Goal: Task Accomplishment & Management: Manage account settings

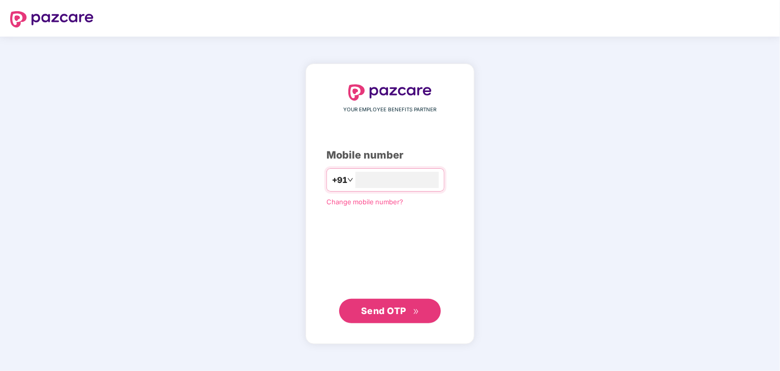
drag, startPoint x: 411, startPoint y: 177, endPoint x: 274, endPoint y: 178, distance: 136.7
click at [274, 178] on div "**********" at bounding box center [390, 204] width 780 height 334
type input "**********"
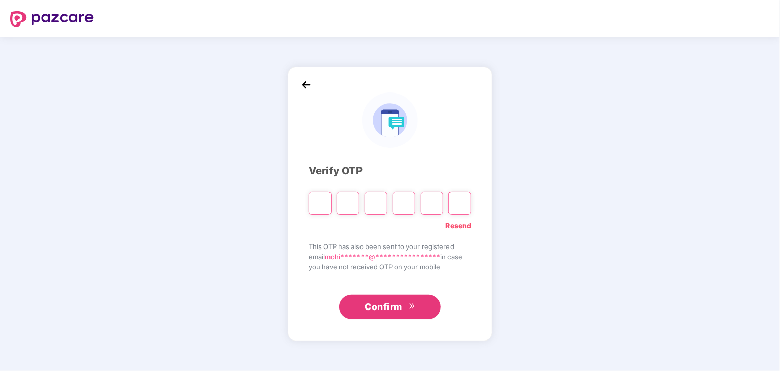
type input "*"
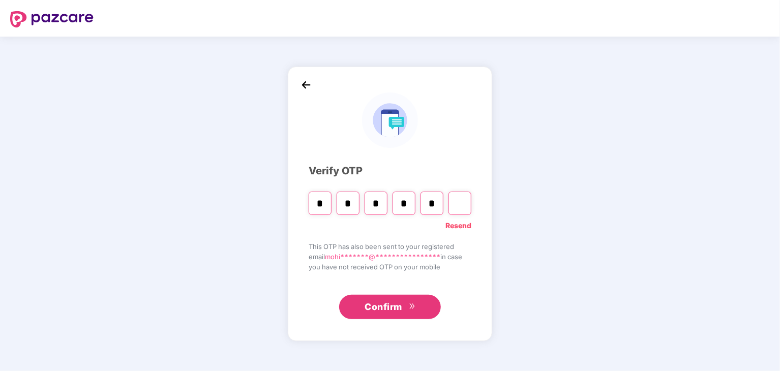
type input "*"
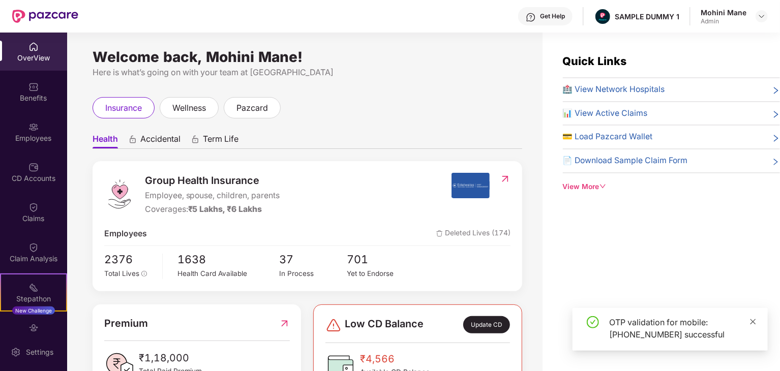
click at [754, 322] on icon "close" at bounding box center [752, 321] width 7 height 7
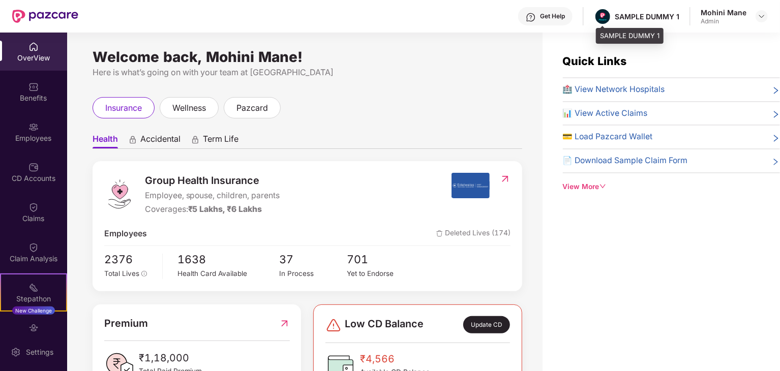
click at [663, 13] on div "SAMPLE DUMMY 1" at bounding box center [646, 17] width 65 height 10
click at [552, 16] on div "Get Help" at bounding box center [552, 16] width 25 height 8
click at [424, 70] on div "Here is what’s going on with your team at [GEOGRAPHIC_DATA]" at bounding box center [307, 72] width 429 height 13
click at [635, 87] on span "🏥 View Network Hospitals" at bounding box center [614, 89] width 102 height 13
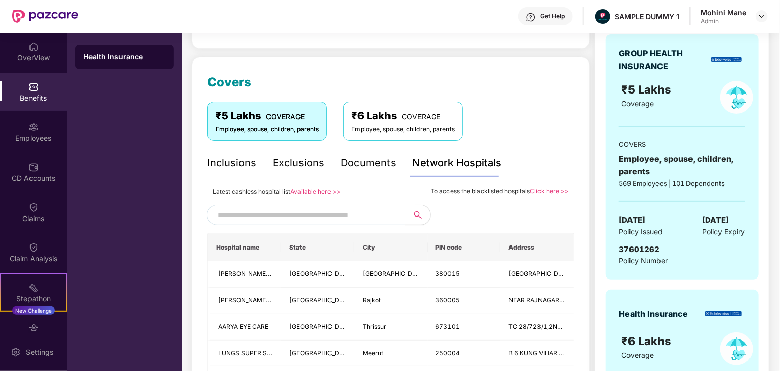
scroll to position [109, 0]
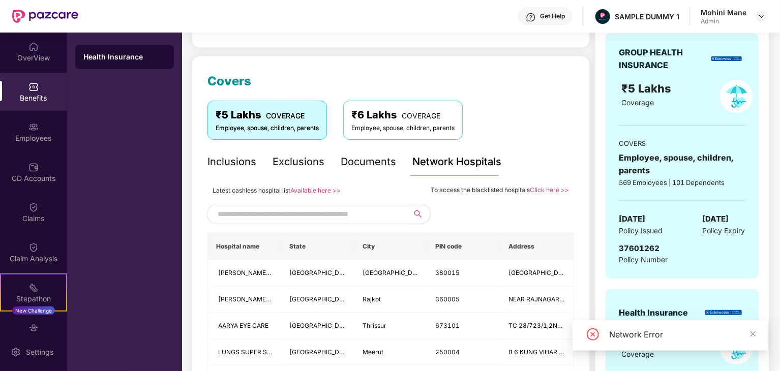
click at [331, 216] on input "text" at bounding box center [305, 213] width 174 height 15
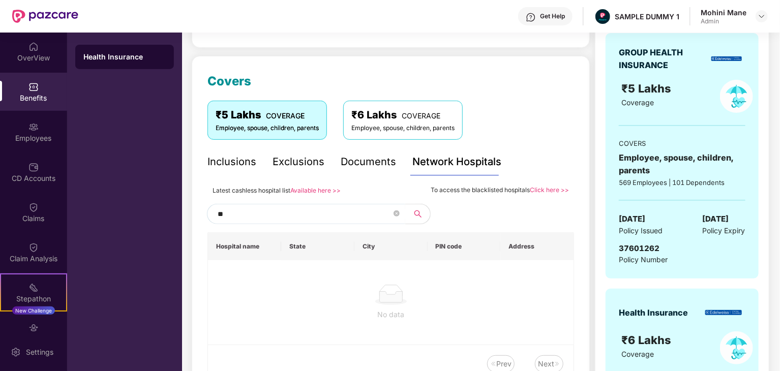
type input "*"
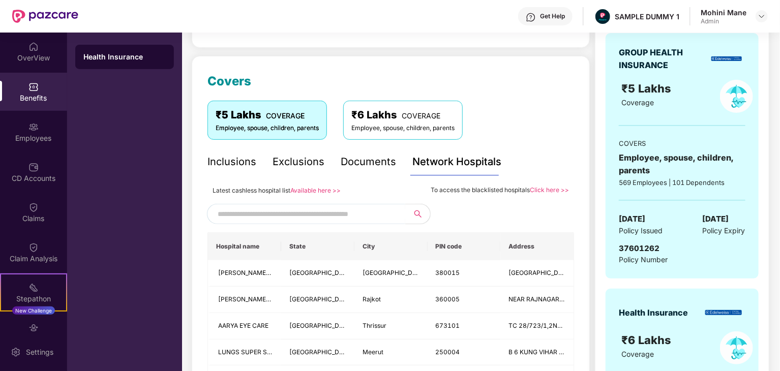
click at [378, 247] on th "City" at bounding box center [390, 246] width 73 height 27
click at [325, 214] on input "text" at bounding box center [305, 213] width 174 height 15
type input "*"
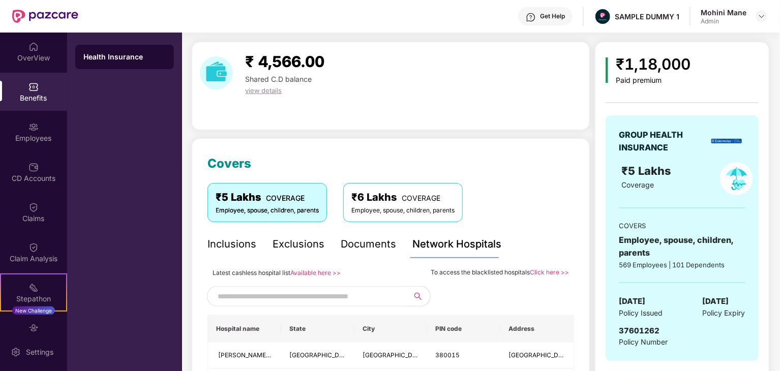
scroll to position [0, 0]
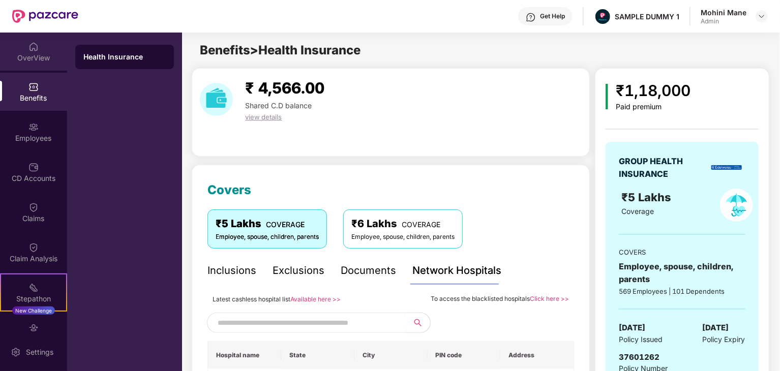
click at [35, 47] on img at bounding box center [33, 47] width 10 height 10
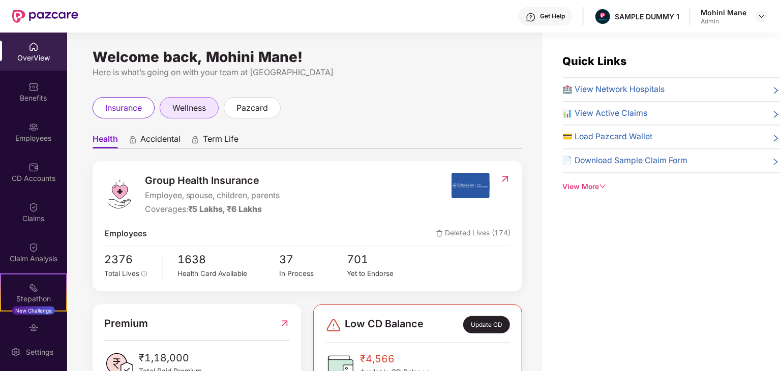
click at [183, 108] on span "wellness" at bounding box center [189, 108] width 34 height 13
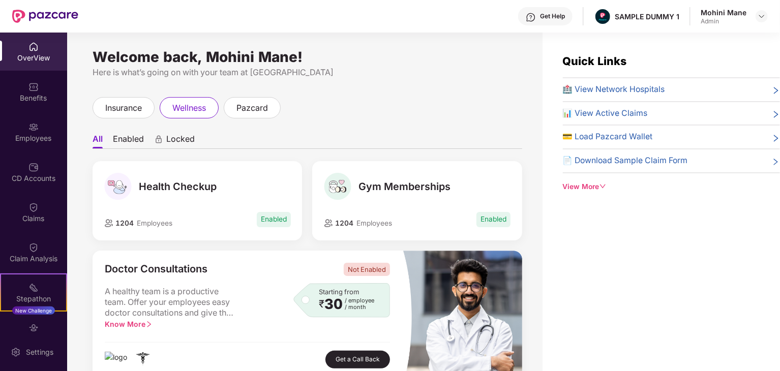
click at [246, 190] on div "Health Checkup" at bounding box center [197, 186] width 187 height 27
click at [370, 192] on span "Gym Memberships" at bounding box center [404, 186] width 92 height 12
click at [262, 106] on span "pazcard" at bounding box center [252, 108] width 32 height 13
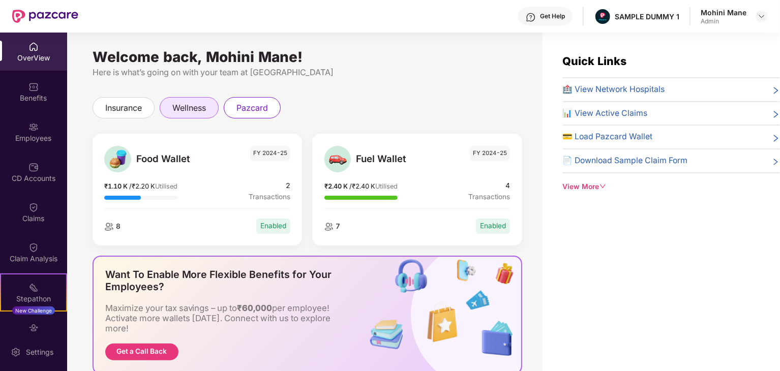
click at [184, 99] on div "wellness" at bounding box center [189, 107] width 59 height 21
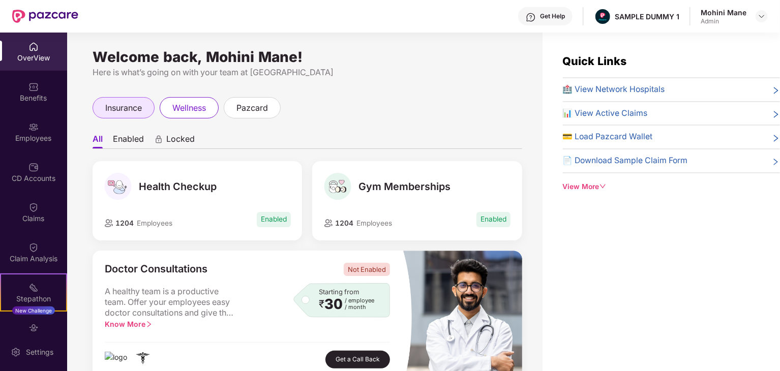
click at [134, 114] on span "insurance" at bounding box center [123, 108] width 37 height 13
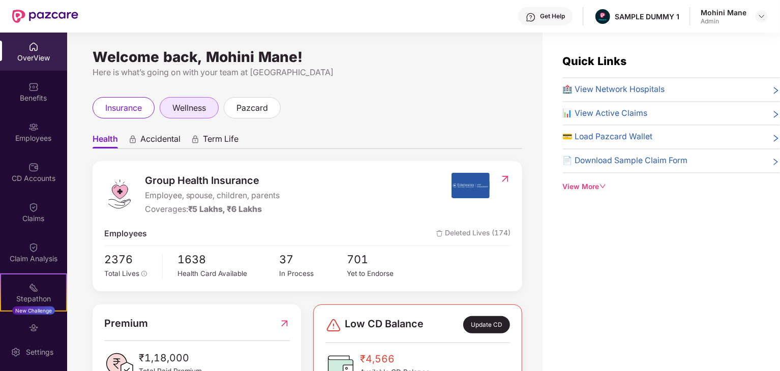
click at [204, 108] on span "wellness" at bounding box center [189, 108] width 34 height 13
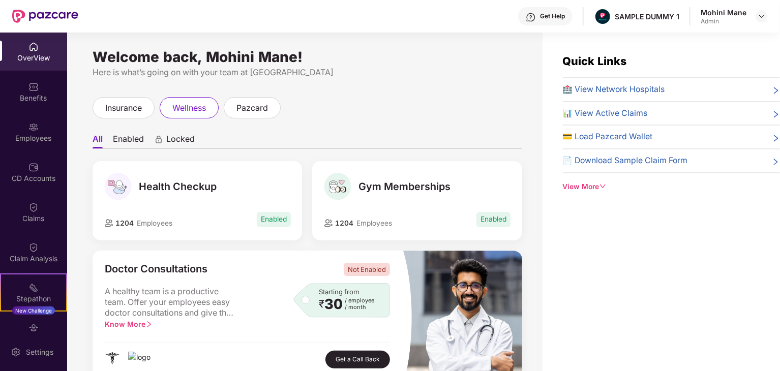
click at [172, 144] on span "Locked" at bounding box center [180, 141] width 28 height 15
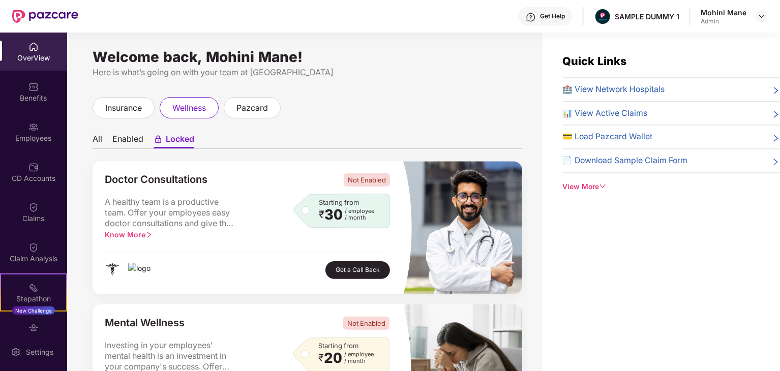
click at [138, 143] on li "Enabled" at bounding box center [127, 141] width 31 height 15
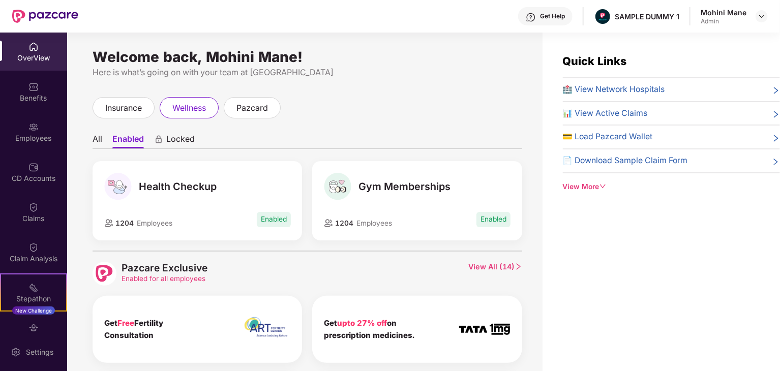
click at [98, 143] on li "All" at bounding box center [98, 141] width 10 height 15
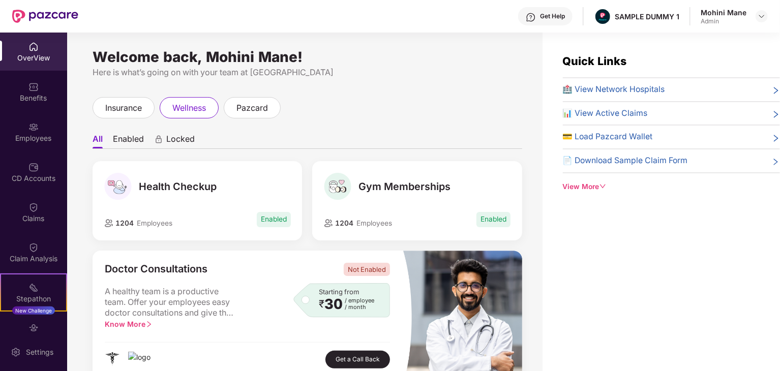
click at [160, 142] on icon "animation" at bounding box center [158, 141] width 5 height 4
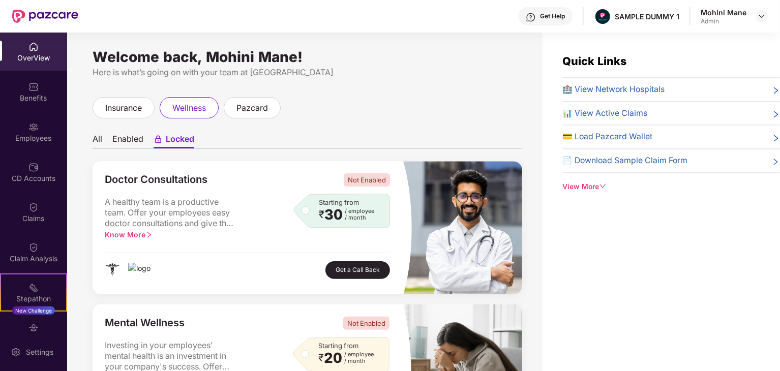
click at [102, 95] on div "Welcome back, Mohini Mane! Here is what’s going on with your team at Pazcare in…" at bounding box center [304, 208] width 475 height 351
click at [114, 106] on span "insurance" at bounding box center [123, 108] width 37 height 13
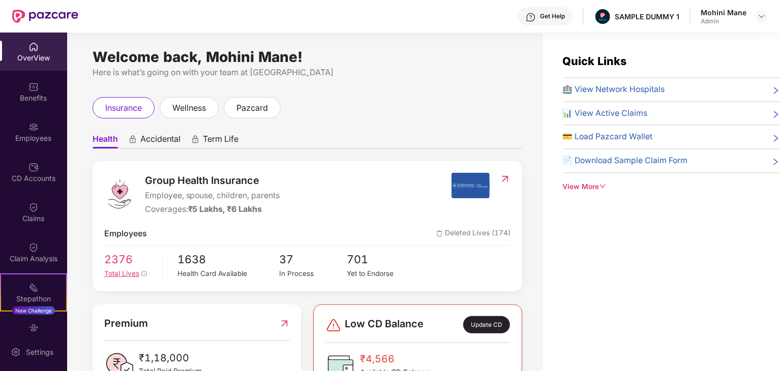
click at [126, 256] on span "2376" at bounding box center [129, 259] width 51 height 17
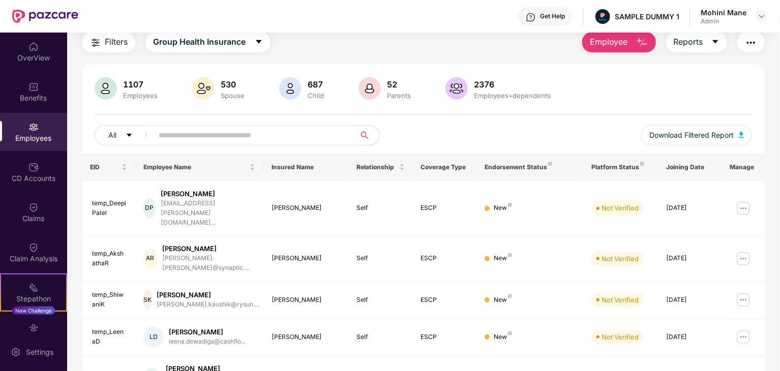
scroll to position [37, 0]
click at [746, 200] on img at bounding box center [743, 208] width 16 height 16
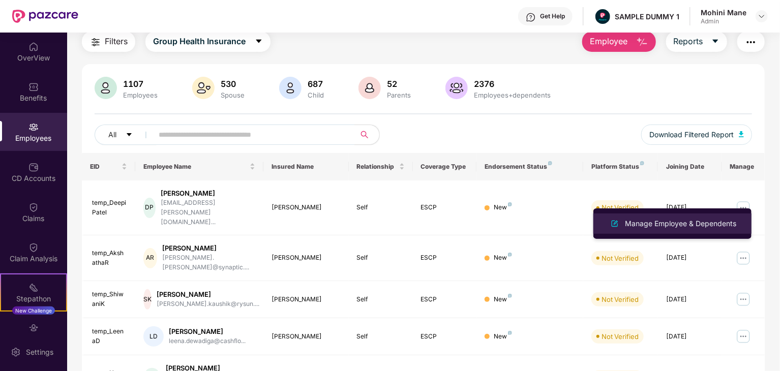
click at [704, 228] on div "Manage Employee & Dependents" at bounding box center [680, 223] width 115 height 11
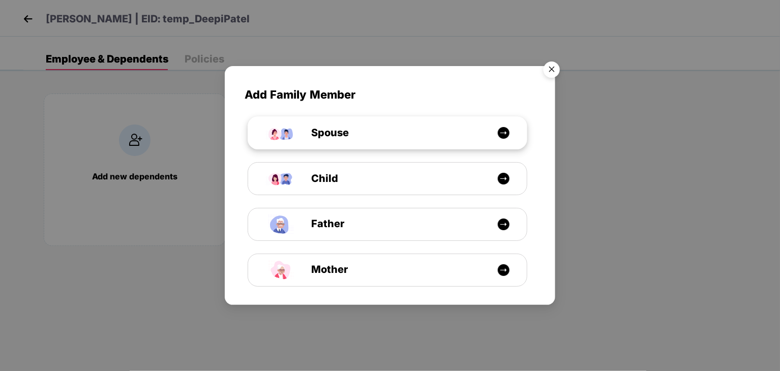
click at [454, 125] on div "Spouse" at bounding box center [392, 133] width 209 height 16
select select "****"
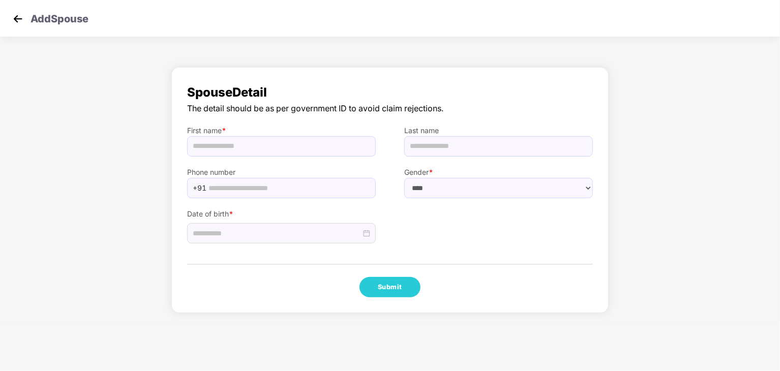
click at [13, 19] on img at bounding box center [17, 18] width 15 height 15
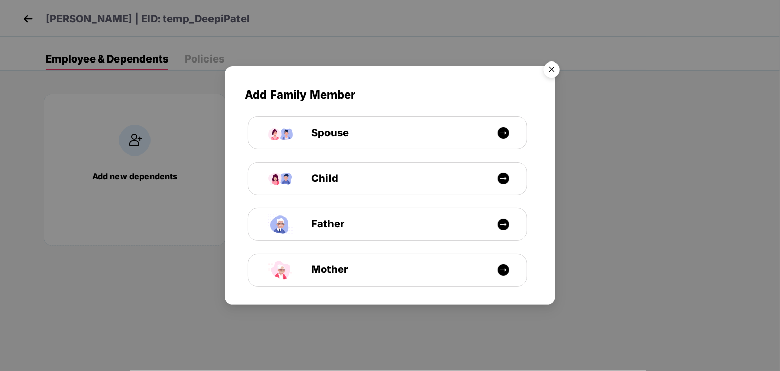
click at [557, 71] on img "Close" at bounding box center [551, 71] width 28 height 28
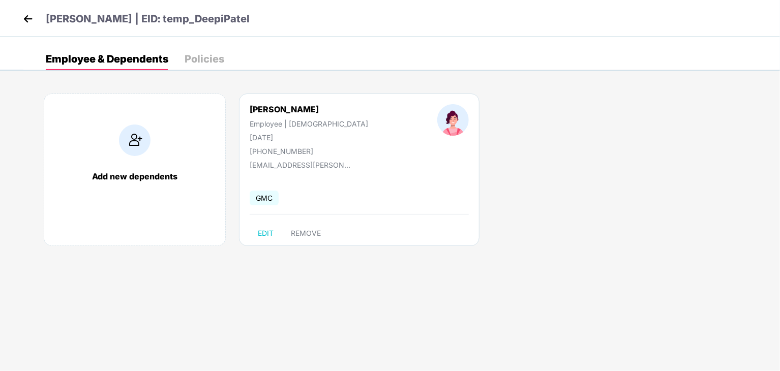
click at [213, 51] on div "Policies" at bounding box center [204, 59] width 40 height 22
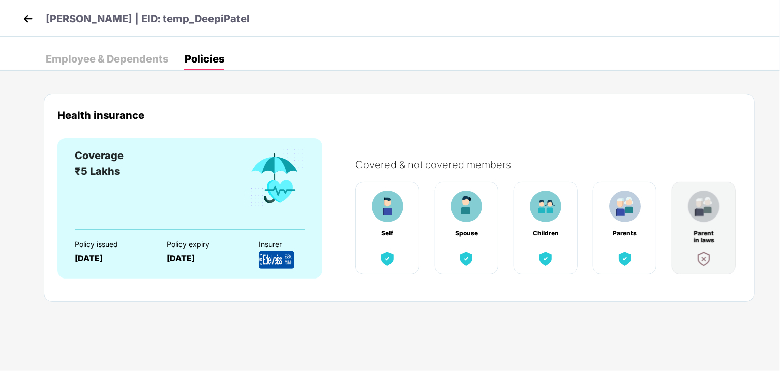
click at [194, 211] on div "Coverage ₹5 Lakhs" at bounding box center [190, 188] width 230 height 81
click at [466, 218] on img at bounding box center [466, 207] width 32 height 32
click at [611, 242] on div "Parents" at bounding box center [625, 228] width 64 height 93
click at [114, 49] on div "Employee & Dependents" at bounding box center [107, 59] width 122 height 22
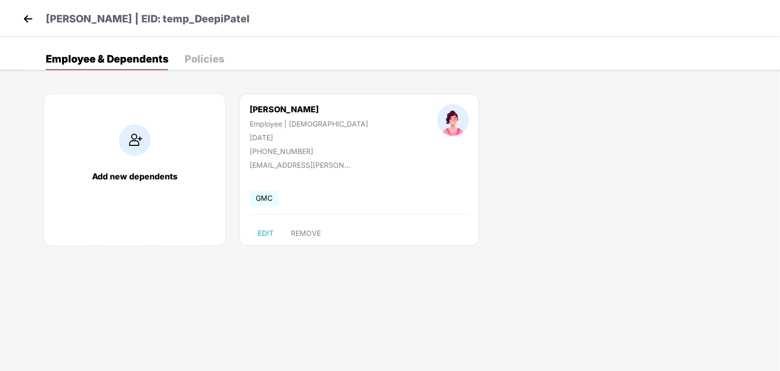
click at [33, 19] on img at bounding box center [27, 18] width 15 height 15
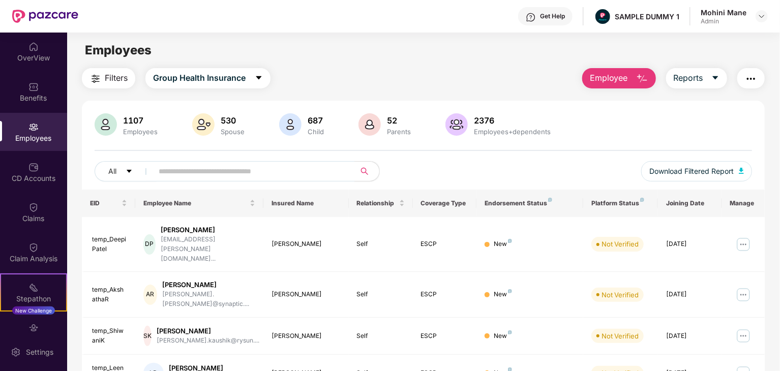
click at [209, 131] on img at bounding box center [203, 124] width 22 height 22
click at [203, 124] on img at bounding box center [203, 124] width 22 height 22
click at [229, 79] on span "Group Health Insurance" at bounding box center [199, 78] width 93 height 13
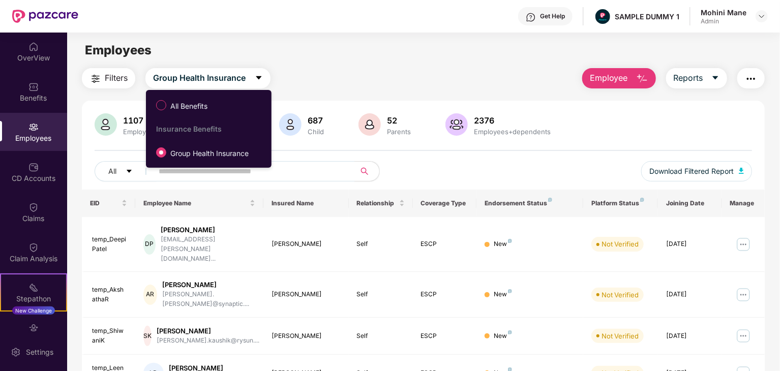
click at [351, 69] on div "Filters Group Health Insurance Employee Reports" at bounding box center [423, 78] width 683 height 20
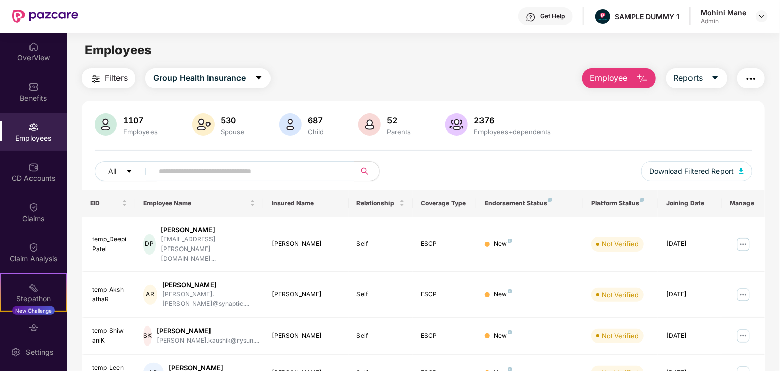
click at [85, 79] on button "Filters" at bounding box center [108, 78] width 53 height 20
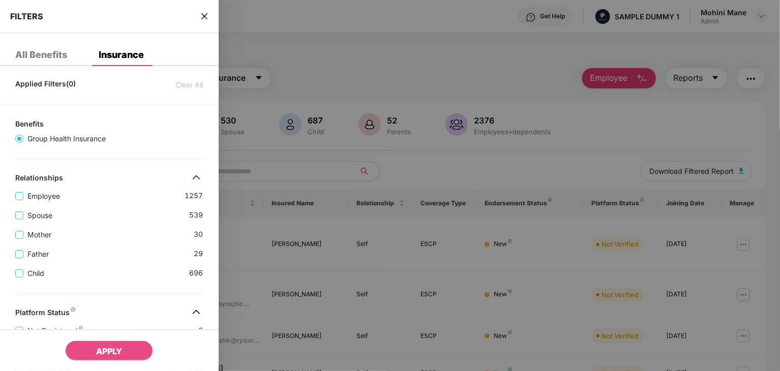
click at [325, 80] on div at bounding box center [390, 185] width 780 height 371
click at [208, 9] on div "FILTERS" at bounding box center [109, 17] width 219 height 34
click at [205, 14] on icon "close" at bounding box center [204, 16] width 8 height 8
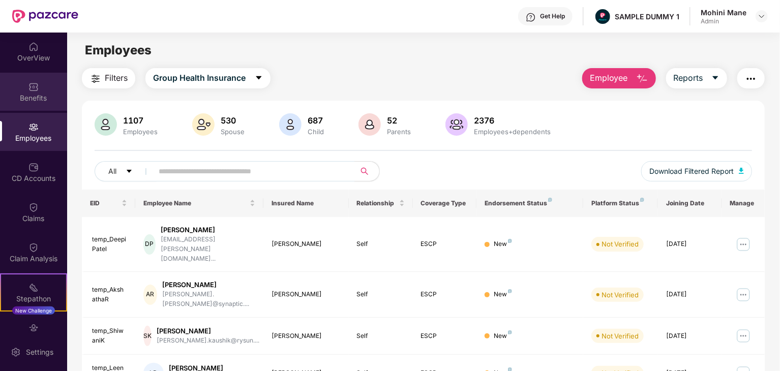
click at [31, 98] on div "Benefits" at bounding box center [33, 98] width 67 height 10
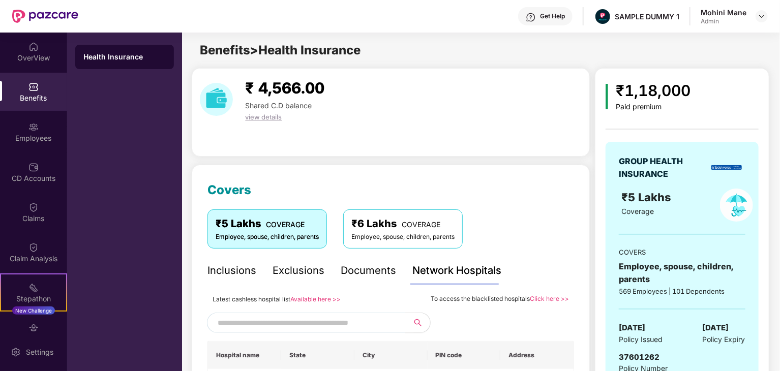
scroll to position [61, 0]
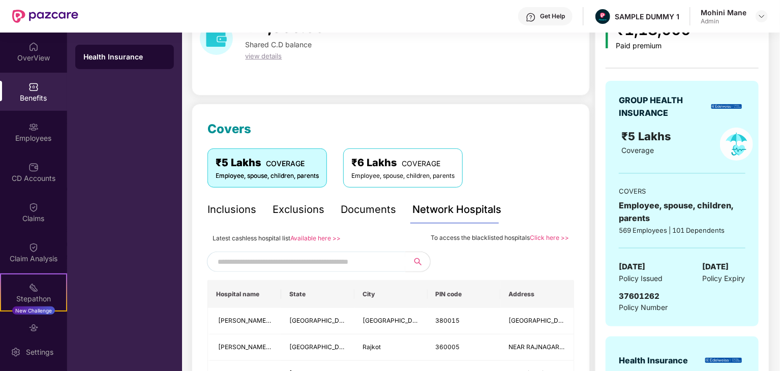
click at [384, 178] on div "Employee, spouse, children, parents" at bounding box center [402, 176] width 103 height 10
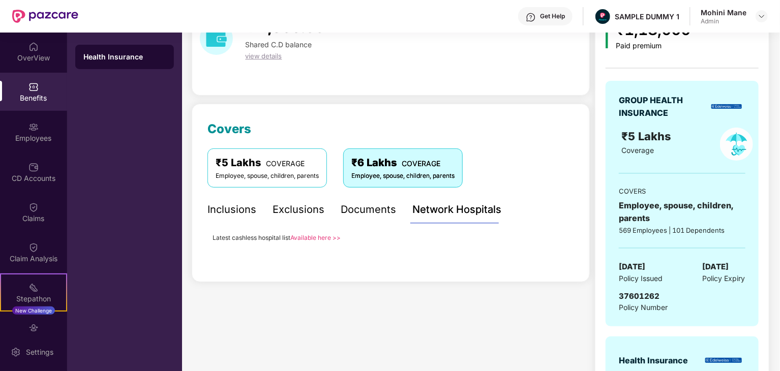
click at [300, 178] on div "Employee, spouse, children, parents" at bounding box center [266, 176] width 103 height 10
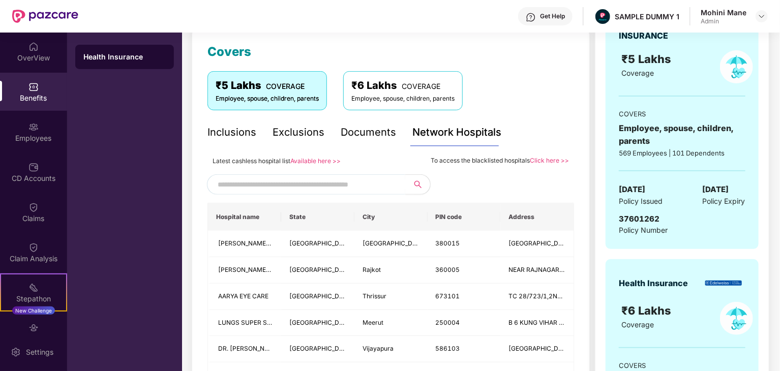
scroll to position [138, 0]
click at [248, 125] on div "Inclusions" at bounding box center [231, 133] width 49 height 16
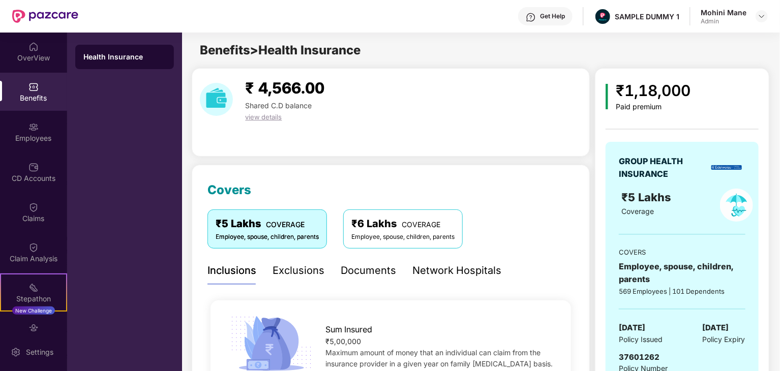
scroll to position [0, 0]
click at [303, 266] on div "Exclusions" at bounding box center [298, 271] width 52 height 16
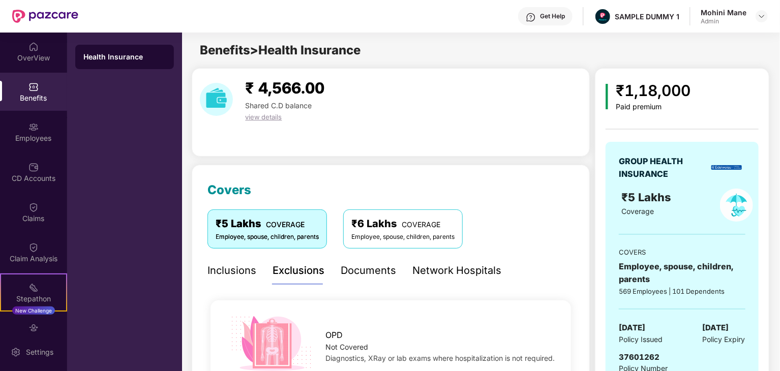
click at [383, 270] on div "Documents" at bounding box center [368, 271] width 55 height 16
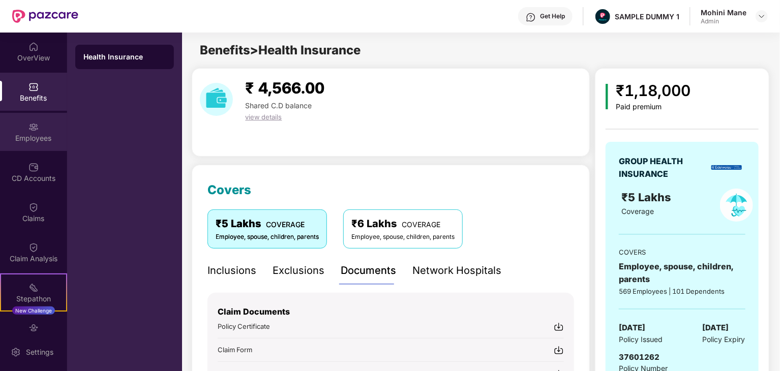
click at [35, 132] on div "Employees" at bounding box center [33, 132] width 67 height 38
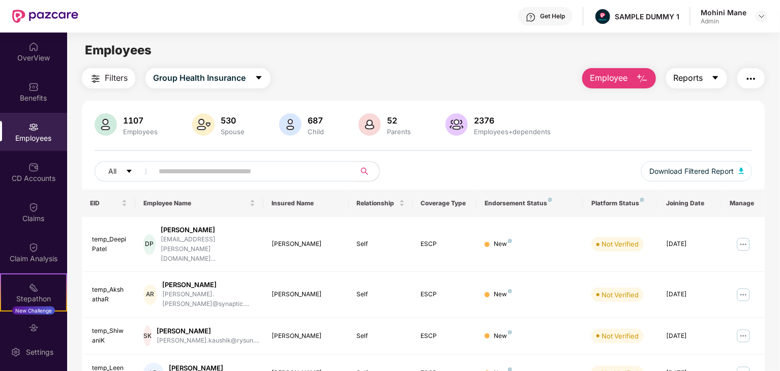
click at [704, 70] on button "Reports" at bounding box center [696, 78] width 61 height 20
drag, startPoint x: 734, startPoint y: 53, endPoint x: 760, endPoint y: 83, distance: 39.3
click at [760, 83] on main "Employees Filters Group Health Insurance Employee Reports 1107 Employees 530 Sp…" at bounding box center [423, 218] width 712 height 371
click at [760, 83] on button "button" at bounding box center [750, 78] width 27 height 20
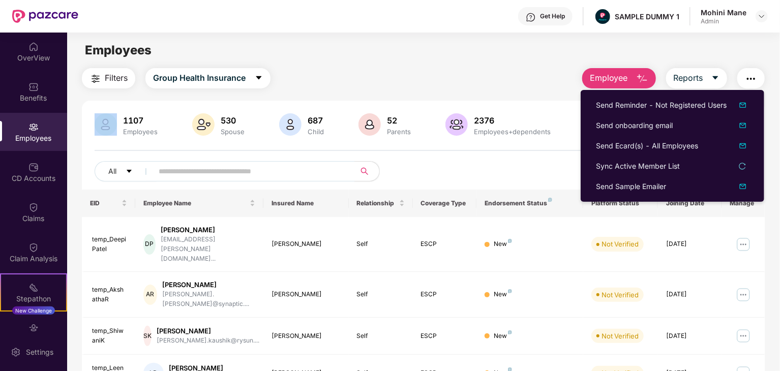
click at [709, 54] on div "Employees" at bounding box center [423, 50] width 712 height 19
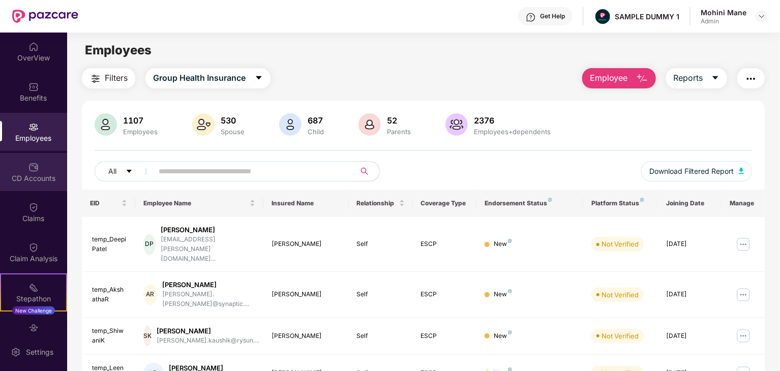
click at [28, 175] on div "CD Accounts" at bounding box center [33, 178] width 67 height 10
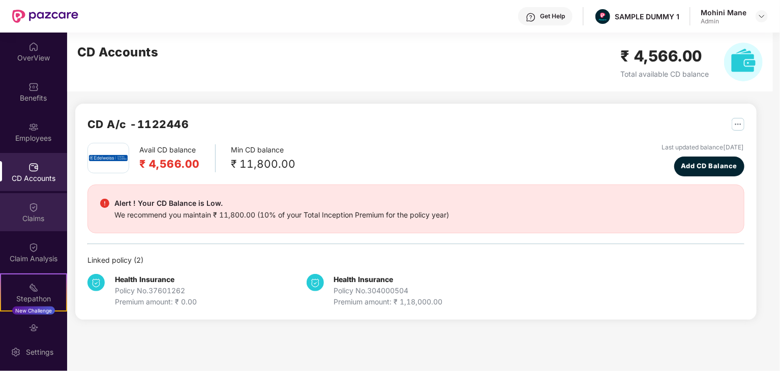
click at [29, 200] on div "Claims" at bounding box center [33, 212] width 67 height 38
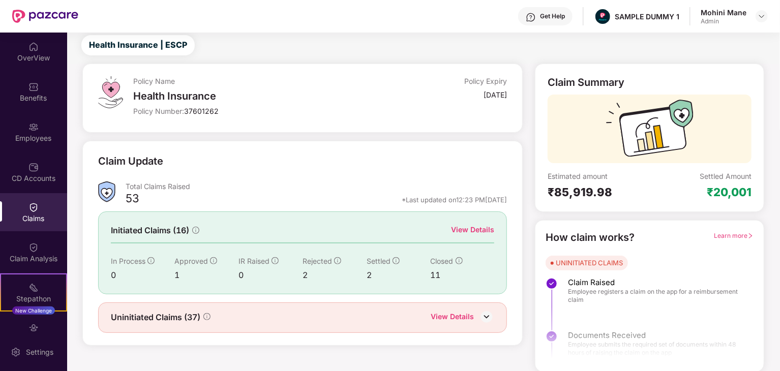
scroll to position [26, 0]
click at [30, 249] on img at bounding box center [33, 247] width 10 height 10
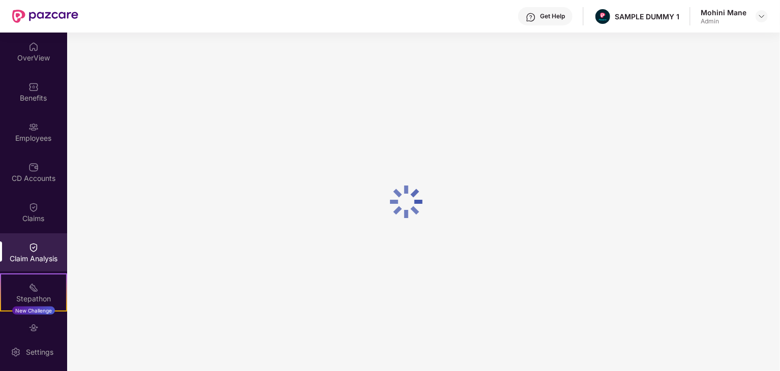
scroll to position [0, 0]
click at [41, 281] on div "Stepathon New Challenge" at bounding box center [33, 292] width 67 height 38
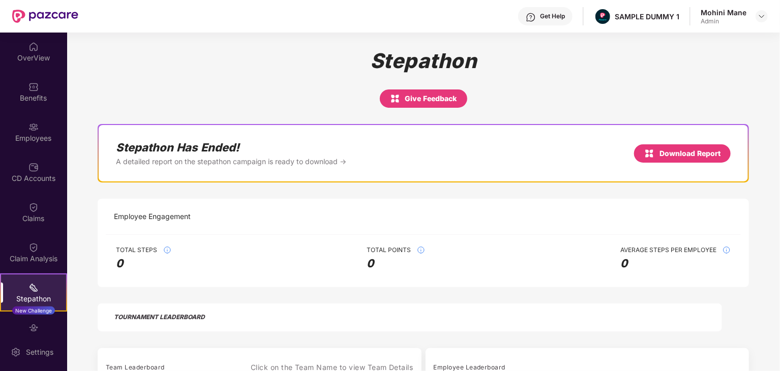
scroll to position [102, 0]
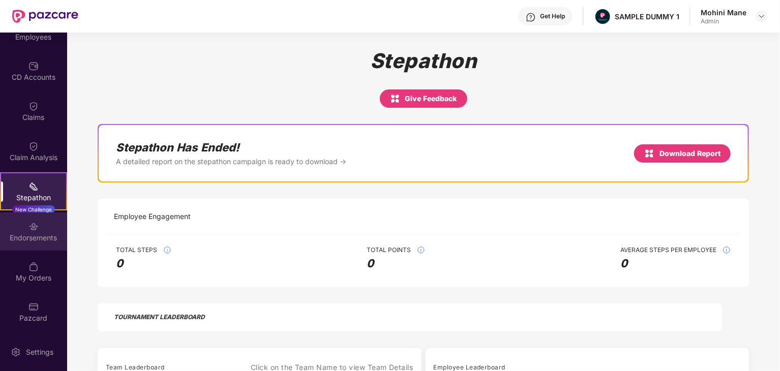
click at [27, 244] on div "Endorsements" at bounding box center [33, 231] width 67 height 38
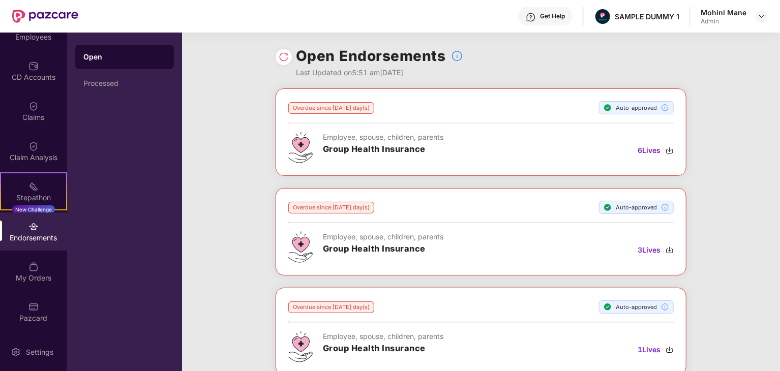
click at [355, 146] on h3 "Group Health Insurance" at bounding box center [383, 149] width 120 height 13
click at [646, 149] on span "6 Lives" at bounding box center [648, 150] width 23 height 11
click at [651, 155] on span "6 Lives" at bounding box center [648, 150] width 23 height 11
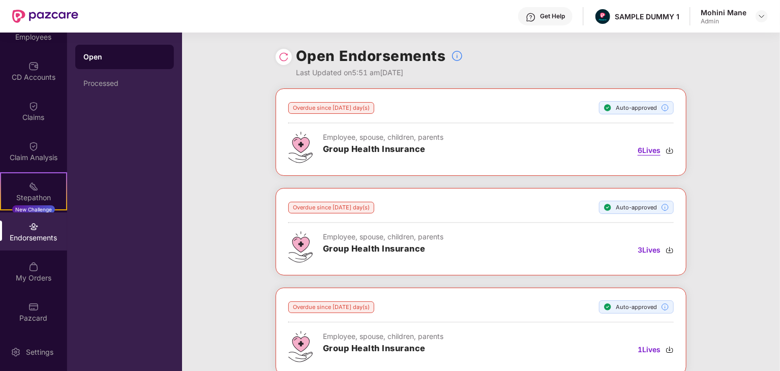
click at [651, 155] on span "6 Lives" at bounding box center [648, 150] width 23 height 11
click at [668, 149] on img at bounding box center [669, 150] width 8 height 8
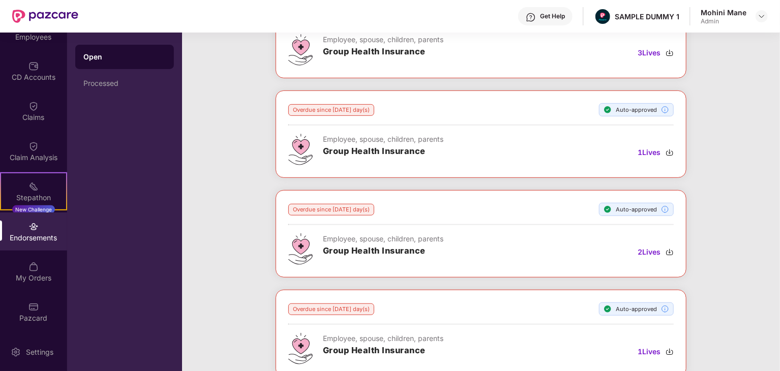
scroll to position [0, 0]
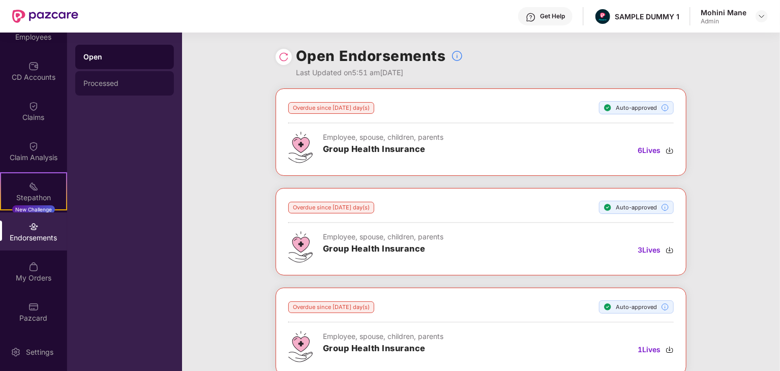
click at [116, 86] on div "Processed" at bounding box center [124, 83] width 82 height 8
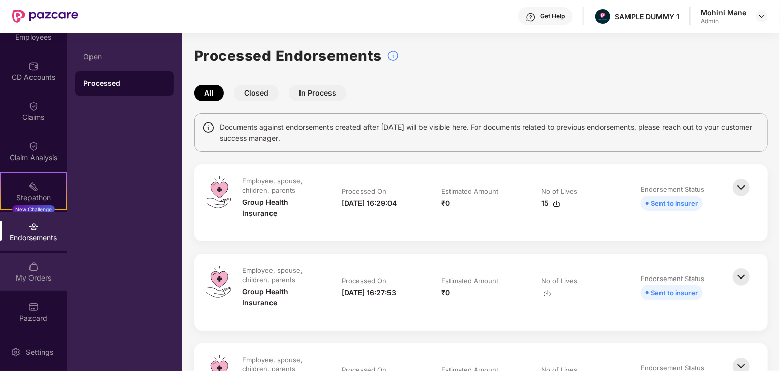
click at [36, 259] on div "My Orders" at bounding box center [33, 272] width 67 height 38
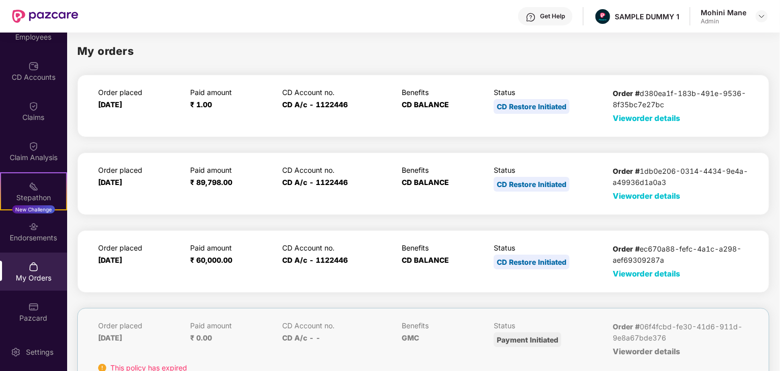
scroll to position [49, 0]
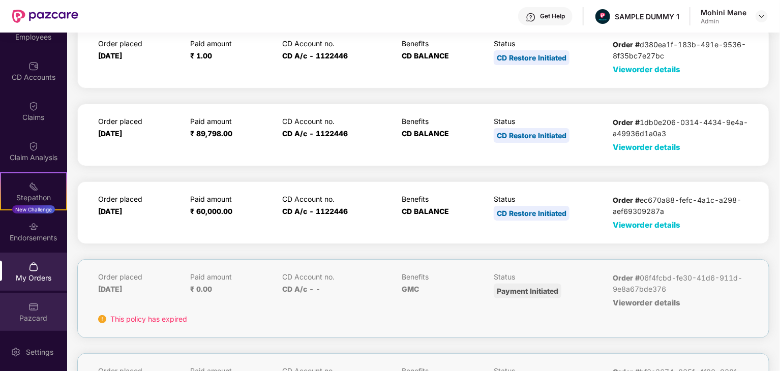
click at [42, 306] on div "Pazcard" at bounding box center [33, 312] width 67 height 38
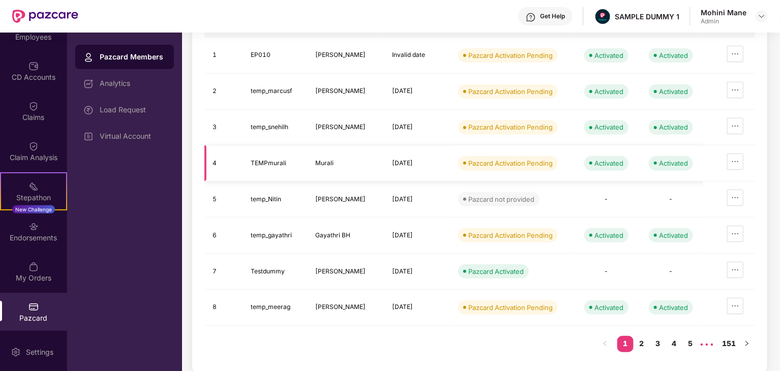
scroll to position [0, 0]
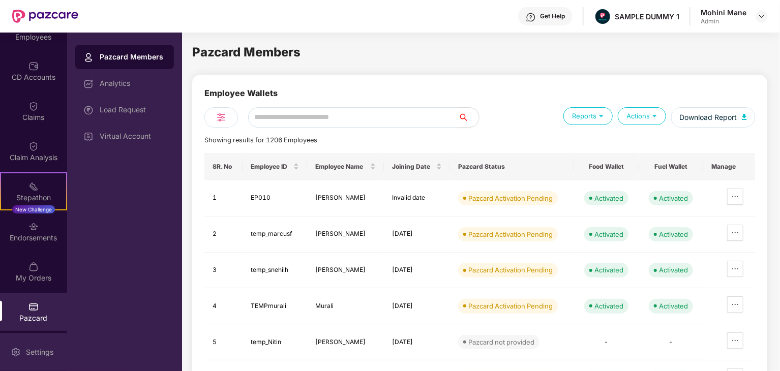
click at [36, 350] on div "Settings" at bounding box center [40, 352] width 34 height 10
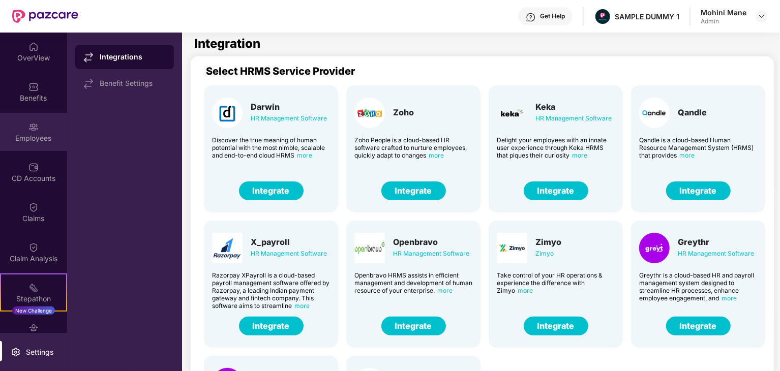
click at [32, 126] on img at bounding box center [33, 127] width 10 height 10
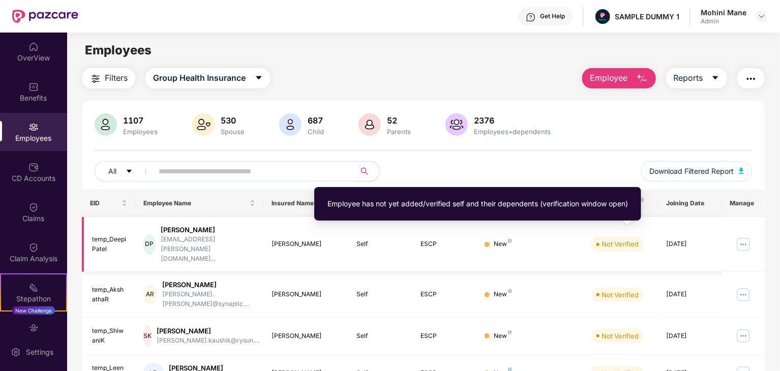
click at [615, 239] on div "Not Verified" at bounding box center [619, 244] width 37 height 10
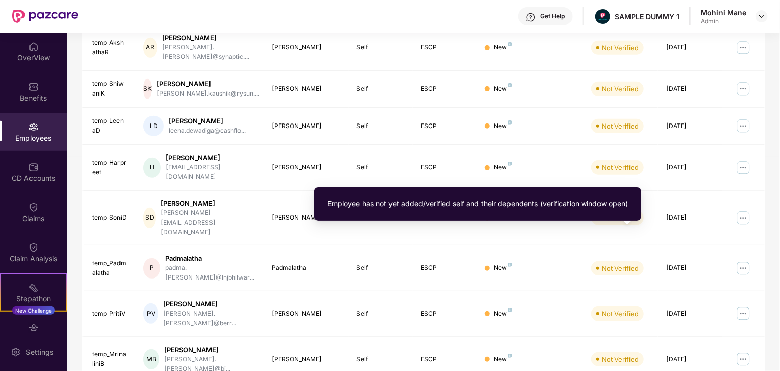
scroll to position [252, 0]
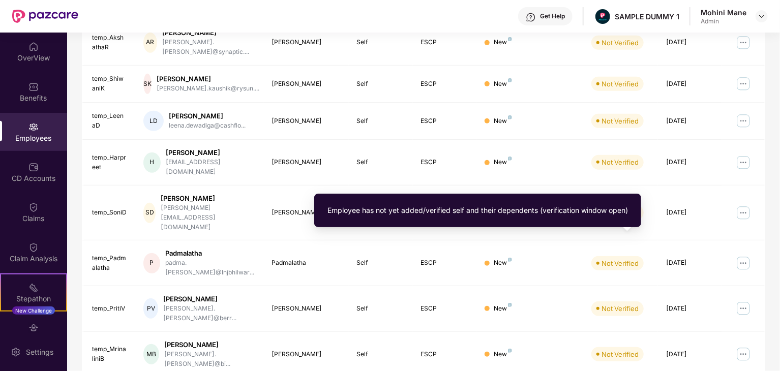
click at [615, 234] on div "Employee has not yet added/verified self and their dependents (verification win…" at bounding box center [477, 214] width 327 height 41
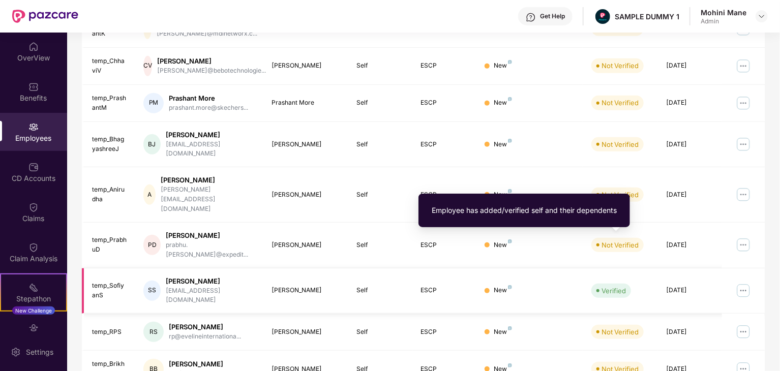
click at [608, 286] on div "Verified" at bounding box center [613, 291] width 24 height 10
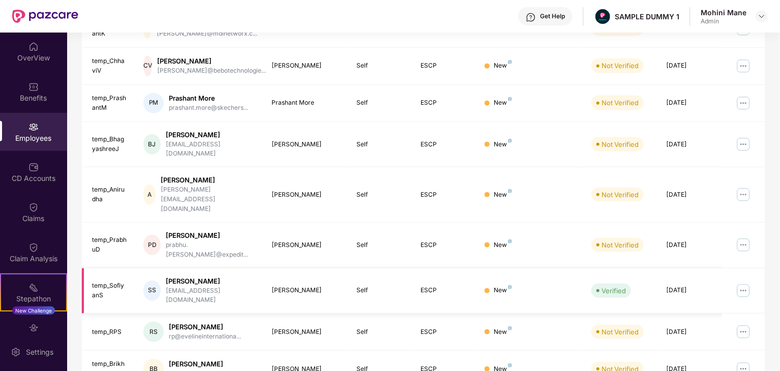
click at [744, 283] on img at bounding box center [743, 291] width 16 height 16
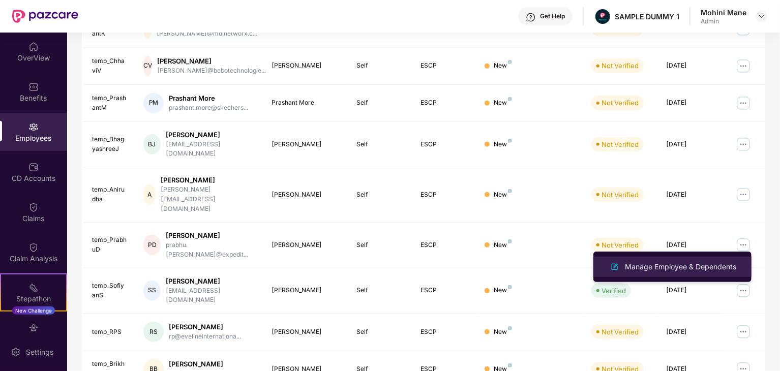
click at [693, 275] on li "Manage Employee & Dependents" at bounding box center [672, 267] width 158 height 20
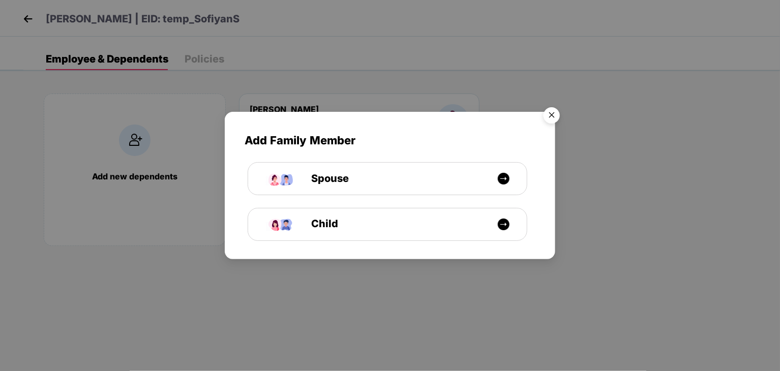
click at [556, 114] on img "Close" at bounding box center [551, 117] width 28 height 28
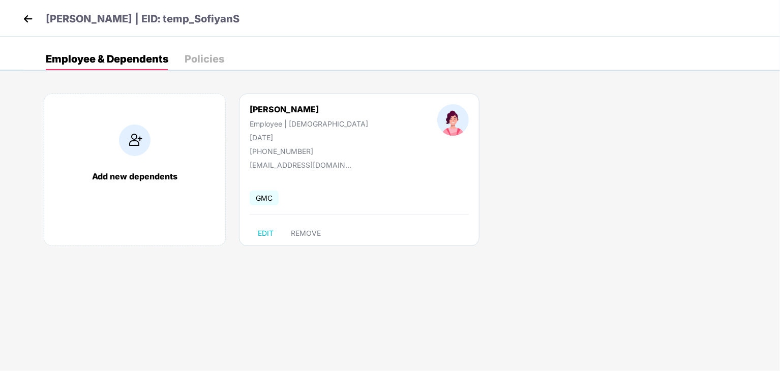
click at [212, 59] on div "Policies" at bounding box center [204, 59] width 40 height 10
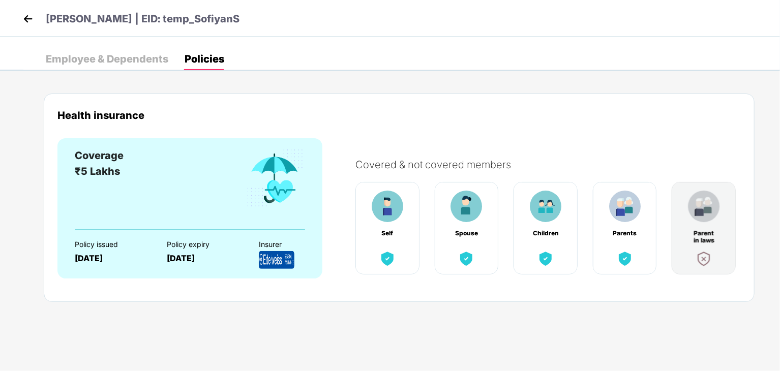
click at [240, 155] on div "Coverage ₹5 Lakhs" at bounding box center [190, 188] width 230 height 81
click at [26, 23] on img at bounding box center [27, 18] width 15 height 15
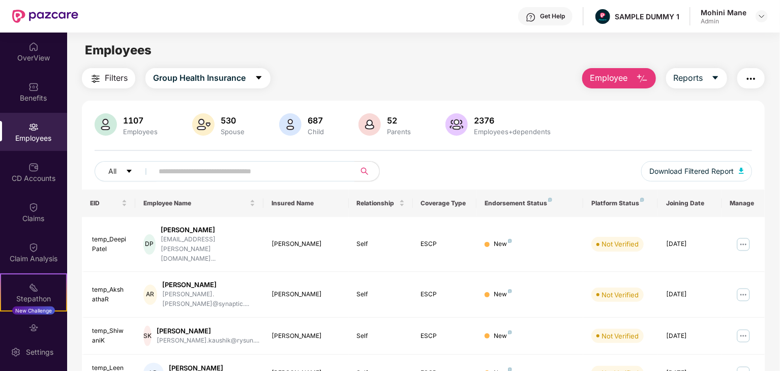
click at [636, 74] on img "button" at bounding box center [642, 79] width 12 height 12
click at [758, 74] on button "button" at bounding box center [750, 78] width 27 height 20
click at [537, 83] on div "Filters Group Health Insurance Employee Reports" at bounding box center [423, 78] width 683 height 20
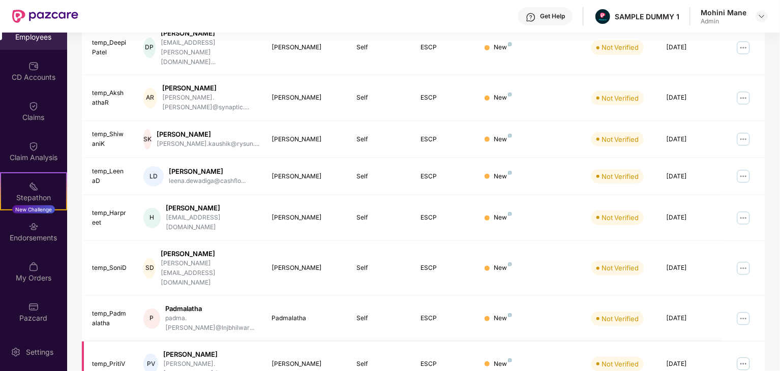
scroll to position [252, 0]
